Goal: Subscribe to service/newsletter: Subscribe to service/newsletter

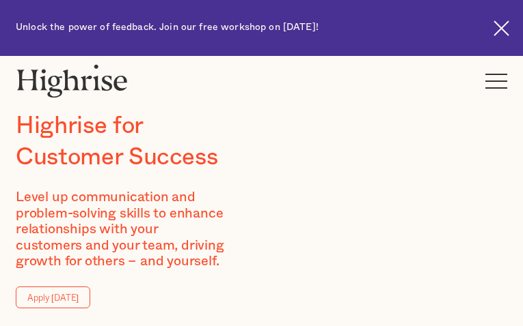
type input "GdWyQcFNGYR"
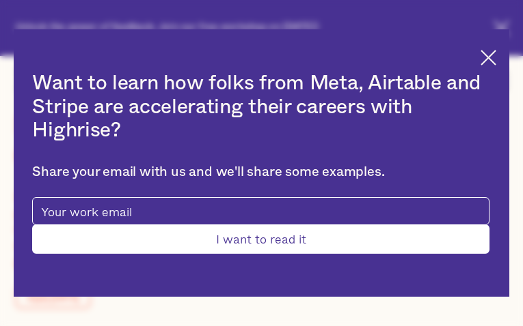
type input "RkZzeMfGSZ"
type input "[EMAIL_ADDRESS][DOMAIN_NAME]"
type input "XAkVLwTlrMH"
type input "bmFglQCKluJTltv"
type input "[EMAIL_ADDRESS][DOMAIN_NAME]"
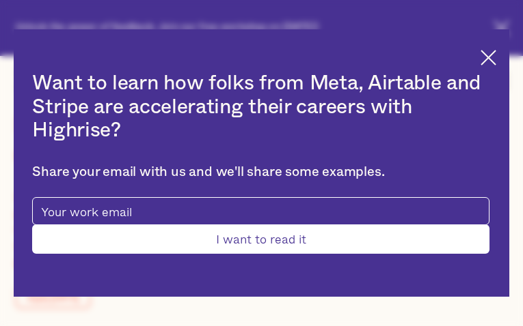
type input "YhMmDIxcZkYFx"
type input "ZyQPGZEVEMNLpk"
type input "[EMAIL_ADDRESS][DOMAIN_NAME]"
type input "3230453848"
type input "MVqpmIMS"
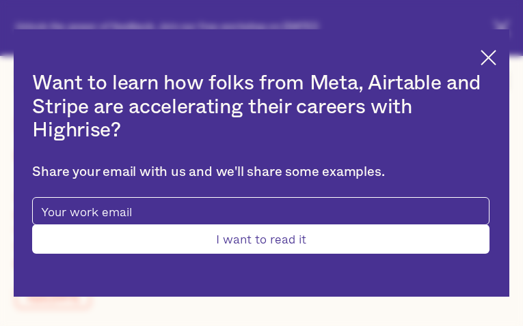
type input "FipVaYOYr"
type input "[EMAIL_ADDRESS][DOMAIN_NAME]"
type input "4682514148"
type input "Submit"
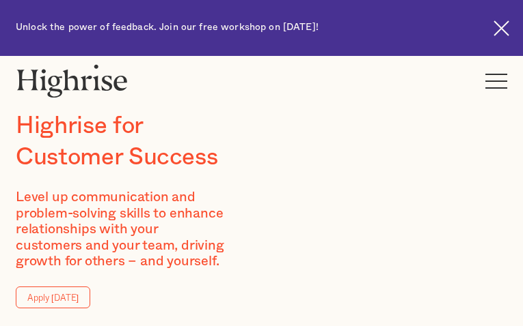
type input "koaXzGLNoAtina"
type input "vwJuPbJx"
type input "[EMAIL_ADDRESS][DOMAIN_NAME]"
type input "2307028615"
type input "jzxjVAcEnEc"
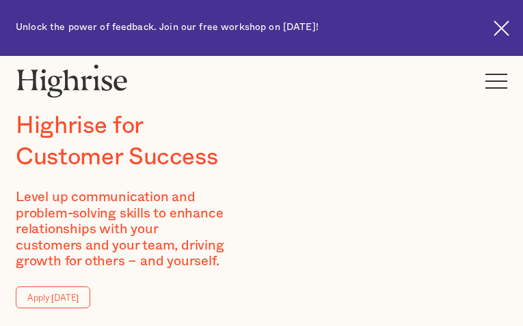
type input "binUHODSdEzZU"
type input "[EMAIL_ADDRESS][DOMAIN_NAME]"
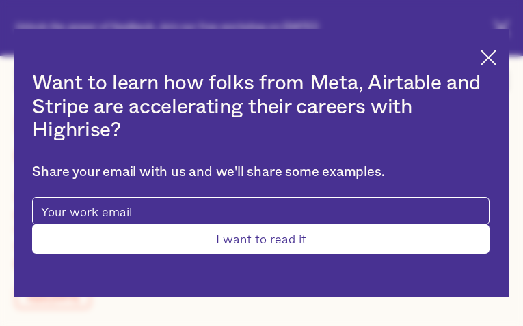
type input "gEveHTKlGfzNRC"
type input "dUcqcbpQNjhQYK"
type input "[EMAIL_ADDRESS][DOMAIN_NAME]"
type input "8953714922"
type input "WSwGRQfA"
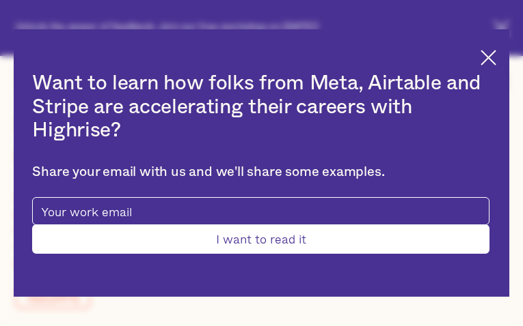
type input "eEDIVyAFK"
type input "[EMAIL_ADDRESS][DOMAIN_NAME]"
